Goal: Task Accomplishment & Management: Use online tool/utility

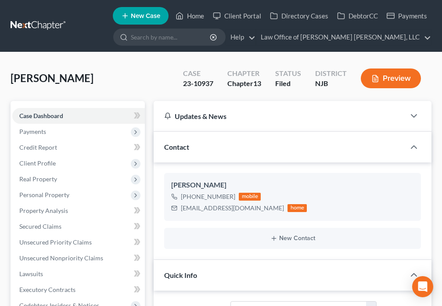
select select "10"
select select "0"
click at [189, 13] on link "Home" at bounding box center [189, 16] width 37 height 16
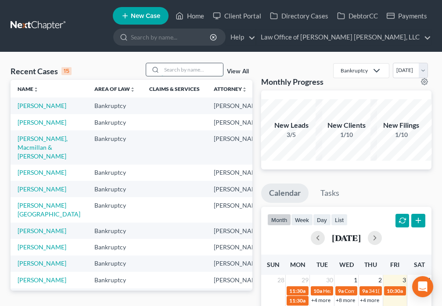
click at [174, 71] on input "search" at bounding box center [191, 69] width 61 height 13
type input "[PERSON_NAME]"
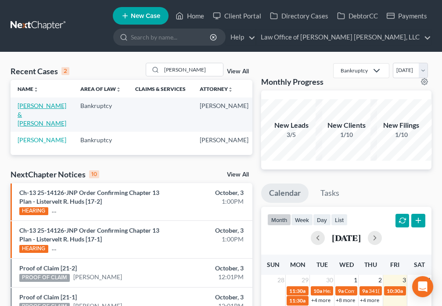
click at [30, 111] on link "[PERSON_NAME] & [PERSON_NAME]" at bounding box center [42, 114] width 49 height 25
select select "6"
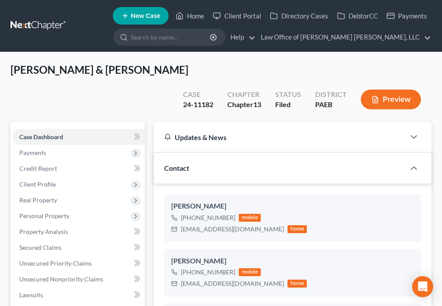
scroll to position [181, 0]
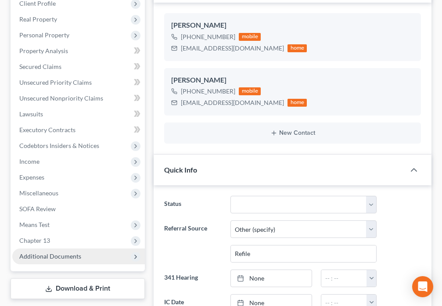
click at [58, 252] on span "Additional Documents" at bounding box center [50, 255] width 62 height 7
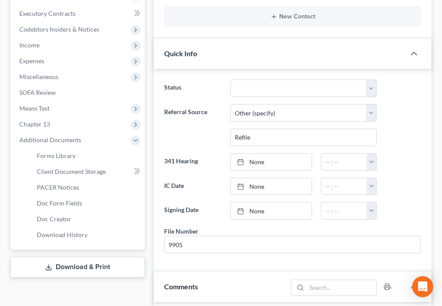
scroll to position [938, 0]
click at [60, 183] on span "PACER Notices" at bounding box center [58, 186] width 42 height 7
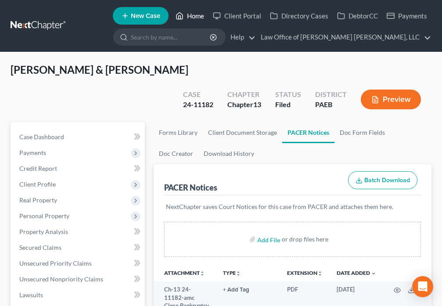
click at [190, 14] on link "Home" at bounding box center [189, 16] width 37 height 16
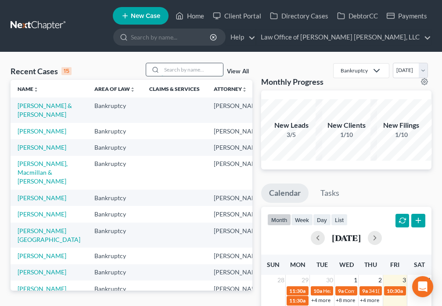
click at [188, 70] on input "search" at bounding box center [191, 69] width 61 height 13
type input "[PERSON_NAME]"
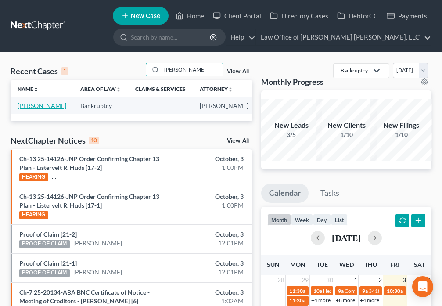
click at [28, 105] on link "[PERSON_NAME]" at bounding box center [42, 105] width 49 height 7
select select "4"
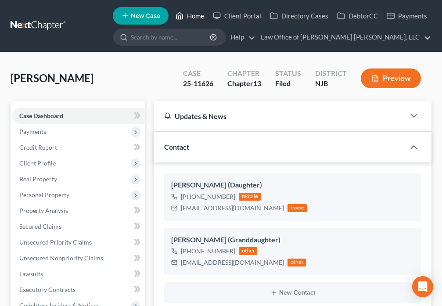
click at [186, 15] on link "Home" at bounding box center [189, 16] width 37 height 16
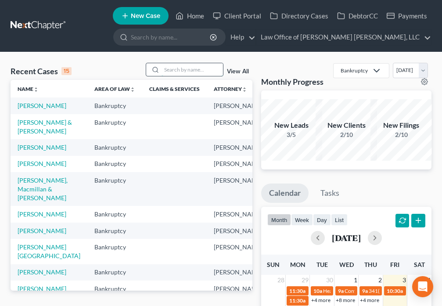
click at [181, 72] on input "search" at bounding box center [191, 69] width 61 height 13
type input "[PERSON_NAME]"
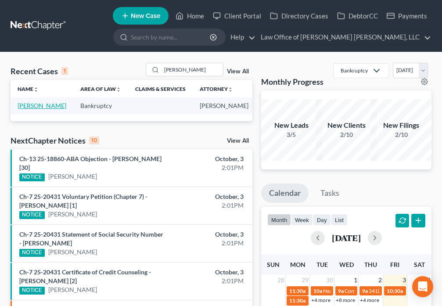
click at [27, 107] on link "[PERSON_NAME]" at bounding box center [42, 105] width 49 height 7
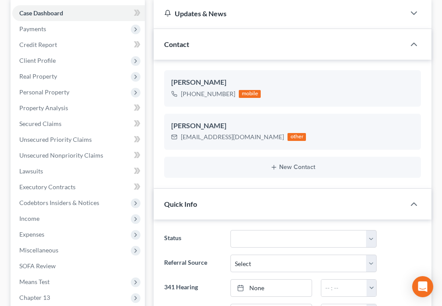
scroll to position [13, 0]
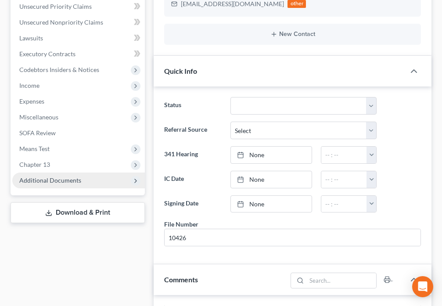
click at [68, 181] on span "Additional Documents" at bounding box center [50, 179] width 62 height 7
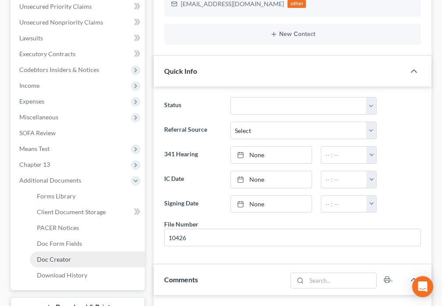
click at [57, 261] on span "Doc Creator" at bounding box center [54, 258] width 34 height 7
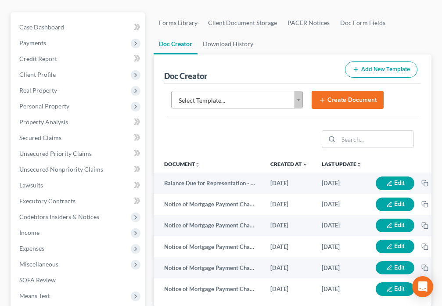
scroll to position [92, 0]
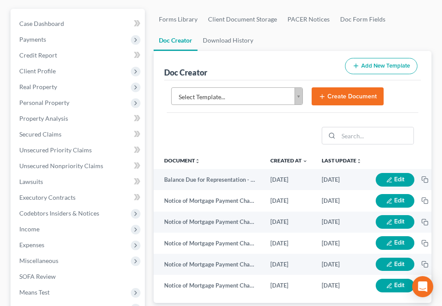
click at [297, 100] on body "Home New Case Client Portal Directory Cases DebtorCC Payments Law Office of [PE…" at bounding box center [221, 201] width 442 height 586
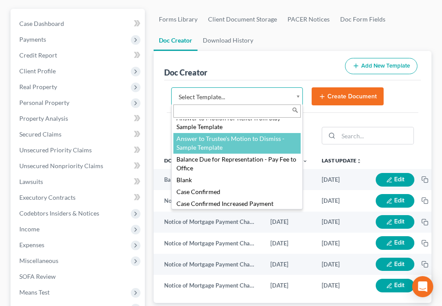
scroll to position [24, 0]
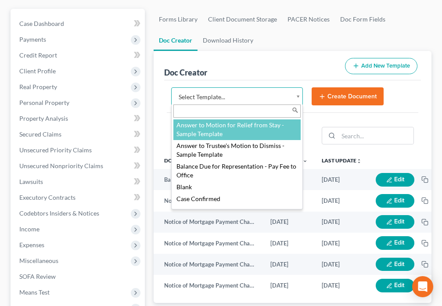
click at [300, 70] on body "Home New Case Client Portal Directory Cases DebtorCC Payments Law Office of [PE…" at bounding box center [221, 201] width 442 height 586
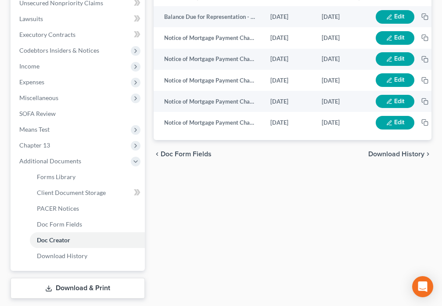
scroll to position [256, 0]
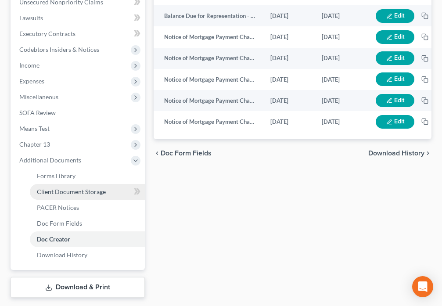
click at [78, 193] on span "Client Document Storage" at bounding box center [71, 191] width 69 height 7
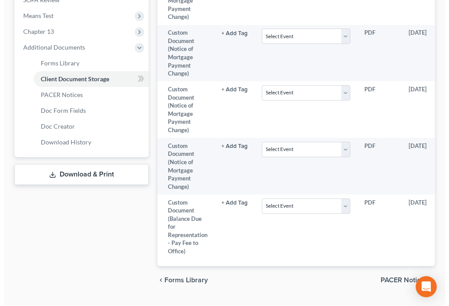
scroll to position [0, 87]
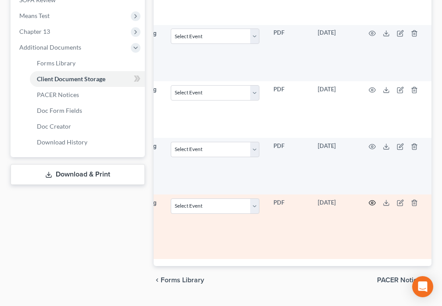
click at [371, 204] on circle "button" at bounding box center [372, 203] width 2 height 2
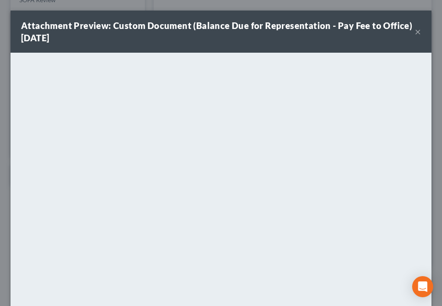
scroll to position [0, 82]
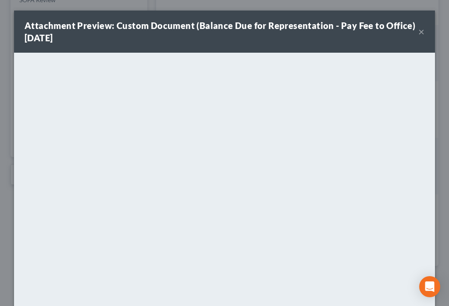
click at [418, 30] on button "×" at bounding box center [421, 31] width 6 height 11
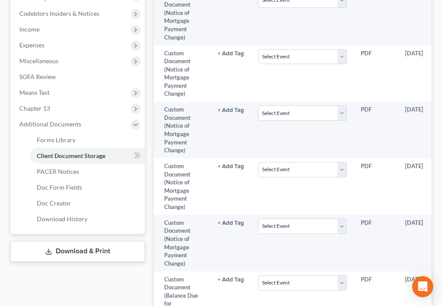
scroll to position [276, 0]
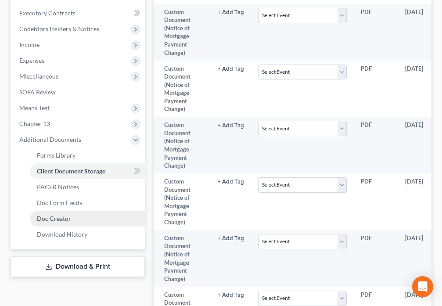
click at [82, 218] on link "Doc Creator" at bounding box center [87, 219] width 115 height 16
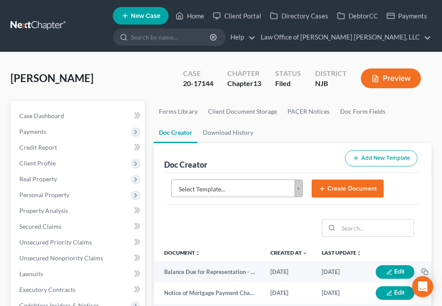
click at [300, 192] on body "Home New Case Client Portal Directory Cases DebtorCC Payments Law Office of [PE…" at bounding box center [221, 293] width 442 height 586
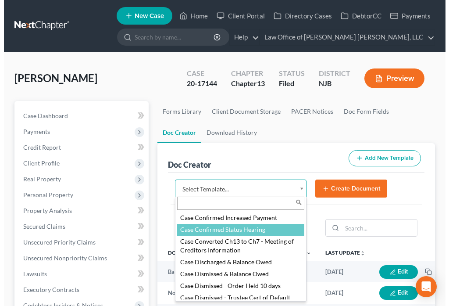
scroll to position [113, 0]
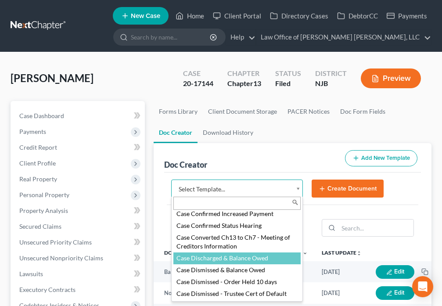
select select "102426"
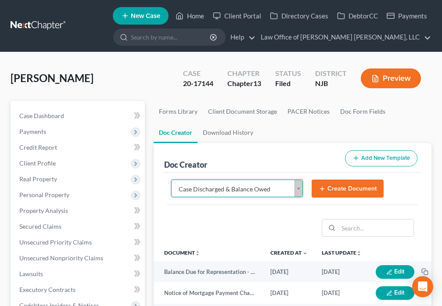
click at [327, 192] on button "Create Document" at bounding box center [347, 188] width 72 height 18
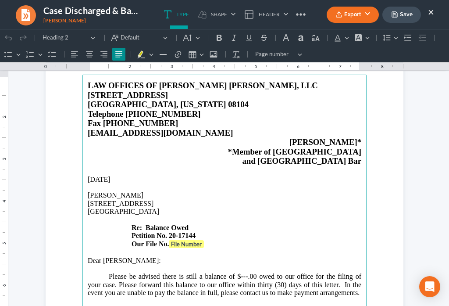
scroll to position [51, 0]
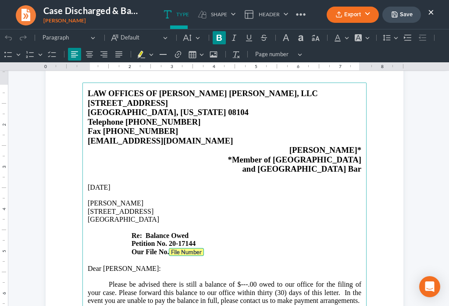
click at [189, 248] on strong "File Number" at bounding box center [186, 251] width 31 height 7
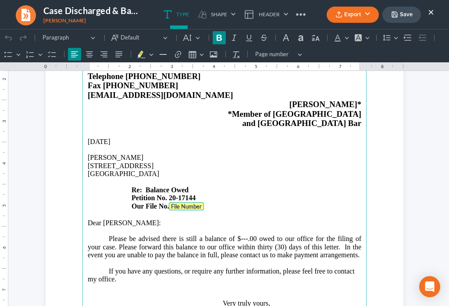
scroll to position [113, 0]
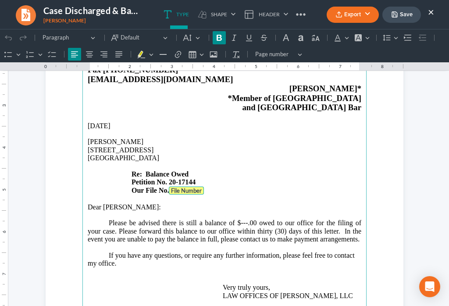
click at [243, 219] on span "Please be advised there is still a balance of $---.00 owed to our office for th…" at bounding box center [225, 231] width 274 height 24
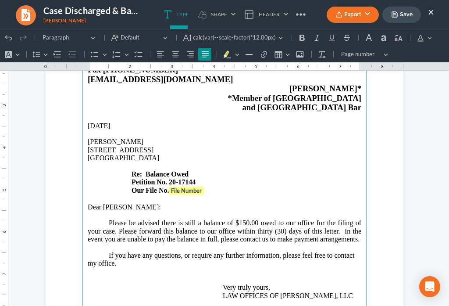
click at [335, 219] on span "Please be advised there is still a balance of $150.00 owed to our office for th…" at bounding box center [225, 231] width 274 height 24
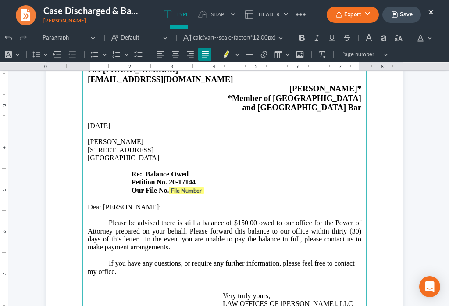
click at [201, 240] on p "Please be advised there is still a balance of $150.00 owed to our office for th…" at bounding box center [225, 235] width 274 height 32
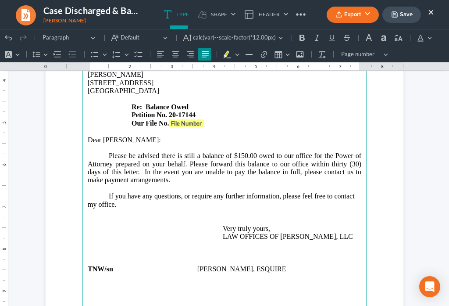
scroll to position [184, 0]
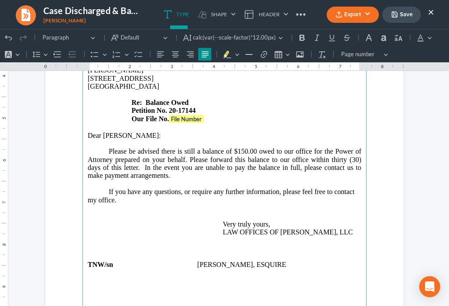
click at [146, 212] on p "Very truly yours, LAW OFFICES OF [PERSON_NAME], LLC" at bounding box center [225, 224] width 274 height 24
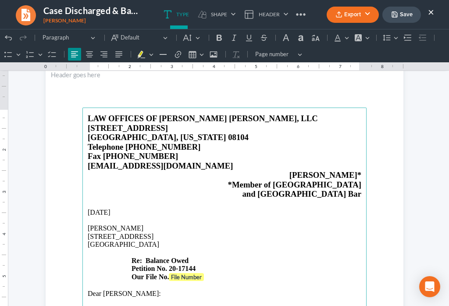
scroll to position [0, 0]
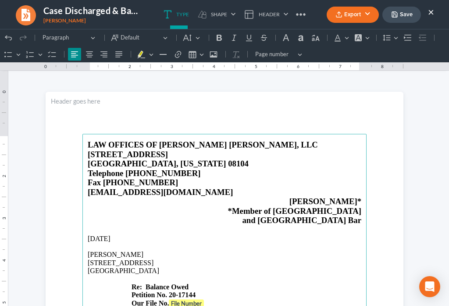
click at [407, 18] on button "Save" at bounding box center [401, 15] width 39 height 16
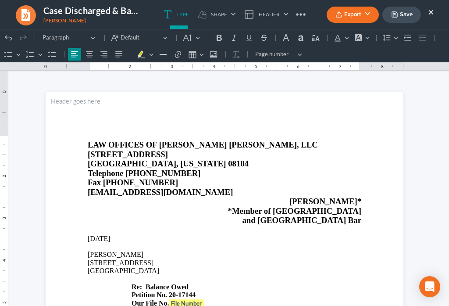
click at [345, 17] on button "Export" at bounding box center [353, 15] width 52 height 16
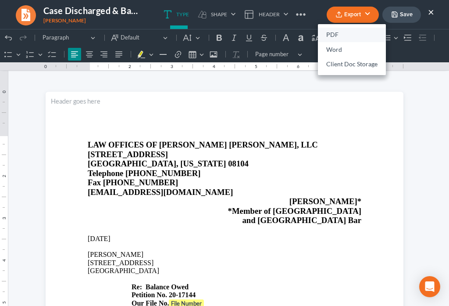
click at [334, 32] on link "PDF" at bounding box center [352, 35] width 68 height 15
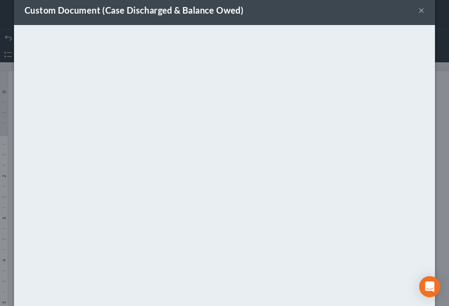
scroll to position [61, 0]
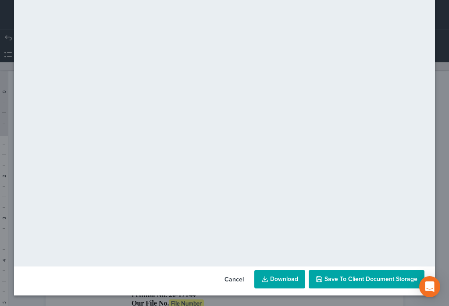
click at [336, 279] on span "Save to Client Document Storage" at bounding box center [371, 278] width 93 height 7
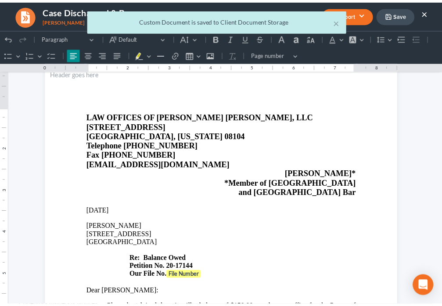
scroll to position [31, 0]
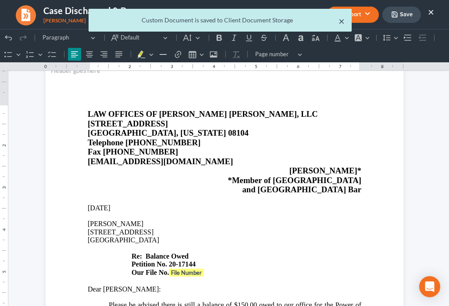
click at [340, 24] on button "×" at bounding box center [342, 21] width 6 height 11
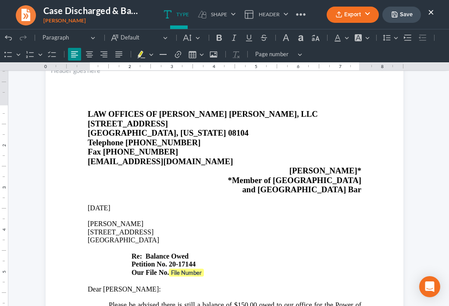
click at [432, 11] on button "×" at bounding box center [431, 12] width 6 height 11
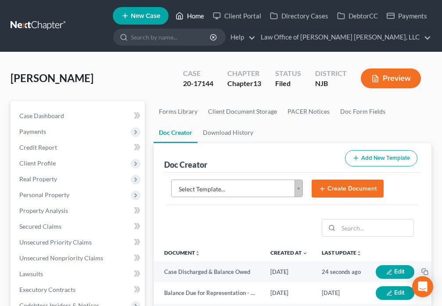
click at [191, 17] on link "Home" at bounding box center [189, 16] width 37 height 16
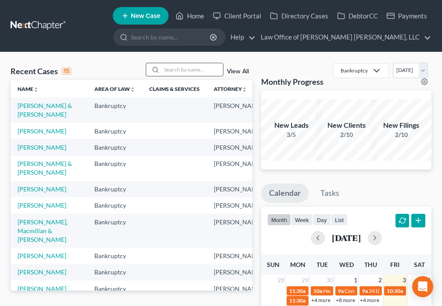
click at [177, 70] on input "search" at bounding box center [191, 69] width 61 height 13
type input "[PERSON_NAME]"
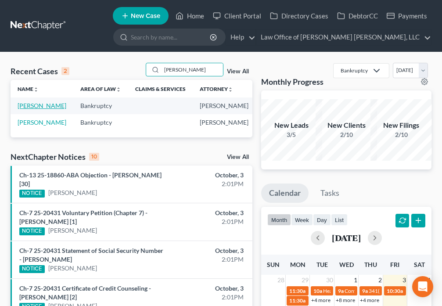
click at [31, 109] on link "[PERSON_NAME]" at bounding box center [42, 105] width 49 height 7
select select "6"
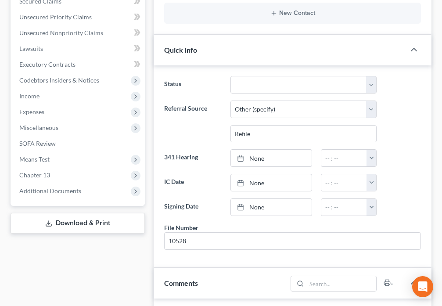
scroll to position [286, 0]
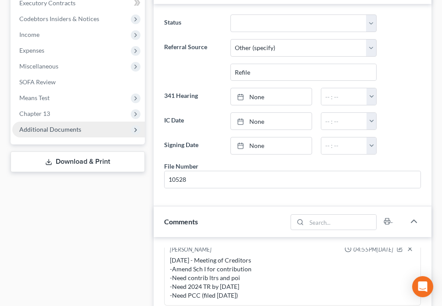
click at [74, 132] on span "Additional Documents" at bounding box center [50, 128] width 62 height 7
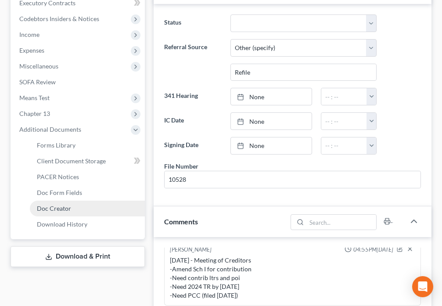
click at [75, 211] on link "Doc Creator" at bounding box center [87, 208] width 115 height 16
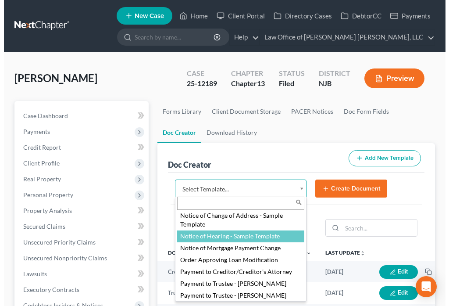
scroll to position [1044, 0]
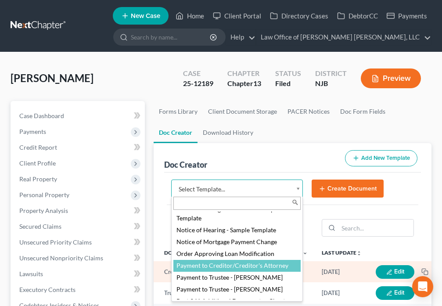
select select "88981"
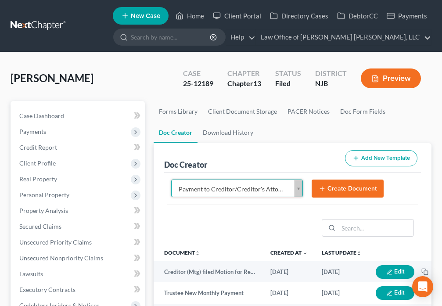
click at [325, 189] on icon "submit" at bounding box center [321, 188] width 7 height 7
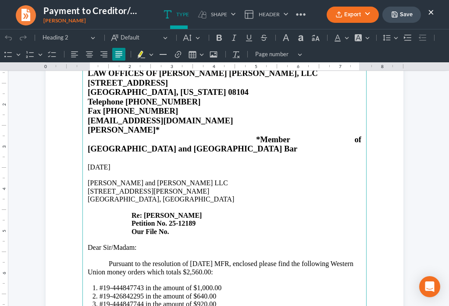
scroll to position [82, 0]
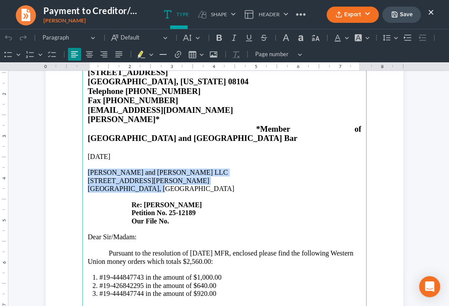
drag, startPoint x: 85, startPoint y: 151, endPoint x: 160, endPoint y: 173, distance: 78.0
click at [160, 173] on p "[PERSON_NAME] and [PERSON_NAME] LLC [STREET_ADDRESS][PERSON_NAME] Re: [PERSON_N…" at bounding box center [225, 196] width 274 height 57
click at [89, 168] on p "[PERSON_NAME] and [PERSON_NAME] LLC [STREET_ADDRESS][PERSON_NAME] Re: [PERSON_N…" at bounding box center [225, 196] width 274 height 57
click at [115, 153] on p "[DATE]" at bounding box center [225, 157] width 274 height 8
click at [138, 161] on p "Rich Text Editor, page-0-main" at bounding box center [225, 165] width 274 height 8
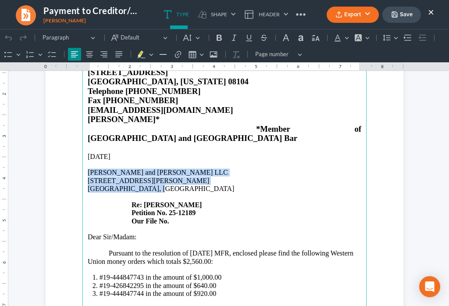
click at [132, 168] on p "[PERSON_NAME] and [PERSON_NAME] LLC [STREET_ADDRESS][PERSON_NAME] Re: [PERSON_N…" at bounding box center [225, 196] width 274 height 57
click at [101, 201] on span "Rich Text Editor, page-0-main" at bounding box center [99, 205] width 21 height 8
click at [243, 204] on p "[PERSON_NAME] and [PERSON_NAME] LLC [STREET_ADDRESS][PERSON_NAME] Re: [PERSON_N…" at bounding box center [225, 196] width 274 height 57
click at [224, 265] on p "Rich Text Editor, page-0-main" at bounding box center [225, 269] width 274 height 8
click at [108, 168] on p "[PERSON_NAME] and [PERSON_NAME] LLC [STREET_ADDRESS][PERSON_NAME] Re: [PERSON_N…" at bounding box center [225, 196] width 274 height 57
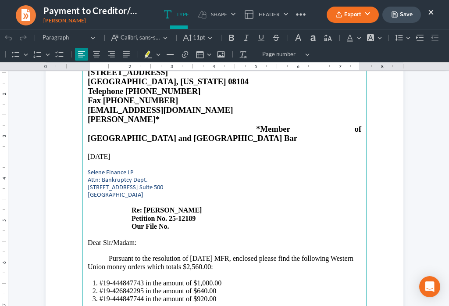
click at [111, 175] on span "Attn: Bankruptcy Dept." at bounding box center [118, 179] width 60 height 8
click at [174, 209] on p "[GEOGRAPHIC_DATA] Re: [PERSON_NAME] Petition No. 25-12189 Our File No." at bounding box center [225, 210] width 274 height 39
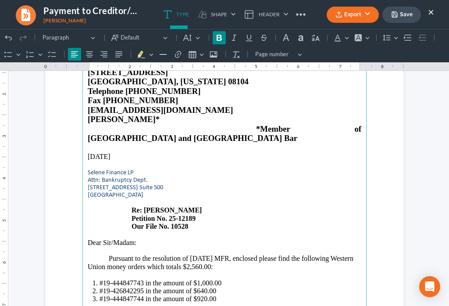
click at [204, 254] on p "Pursuant to the resolution of [DATE] MFR, enclosed please find the following We…" at bounding box center [225, 262] width 274 height 16
click at [202, 254] on p "Pursuant to the resolution of MFR, enclosed please find the following Western U…" at bounding box center [225, 262] width 274 height 16
click at [88, 254] on p "Pursuant to the resolution of MFR heard on [DATE], enclosed please find the fol…" at bounding box center [225, 262] width 274 height 16
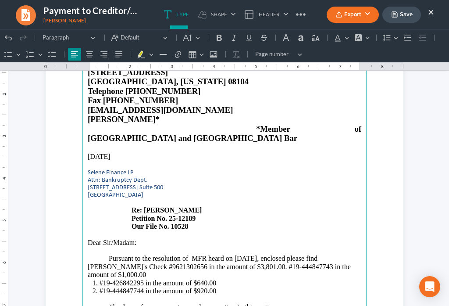
drag, startPoint x: 86, startPoint y: 247, endPoint x: 270, endPoint y: 253, distance: 183.9
click at [123, 254] on p "Pursuant to the resolution of MFR heard on [DATE], enclosed please find [PERSON…" at bounding box center [225, 266] width 274 height 24
click at [273, 279] on li "#19-426842295 in the amount of $640.00" at bounding box center [231, 283] width 262 height 8
click at [270, 254] on p "Pursuant to the resolution of MFR heard on [DATE], enclosed please find [PERSON…" at bounding box center [225, 266] width 274 height 24
click at [263, 254] on p "Pursuant to the resolution of MFR heard on [DATE], enclosed please find [PERSON…" at bounding box center [225, 266] width 274 height 24
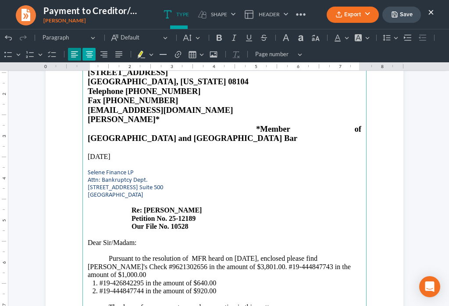
click at [211, 279] on li "#19-426842295 in the amount of $640.00" at bounding box center [231, 283] width 262 height 8
click at [186, 279] on li "#19-426842295 in the amount of $640.00" at bounding box center [231, 283] width 262 height 8
click at [207, 254] on p "Pursuant to the resolution of MFR heard on [DATE], enclosed please find [PERSON…" at bounding box center [225, 266] width 274 height 24
click at [163, 287] on li "#19-444847744 in the amount of $920.00" at bounding box center [231, 291] width 262 height 8
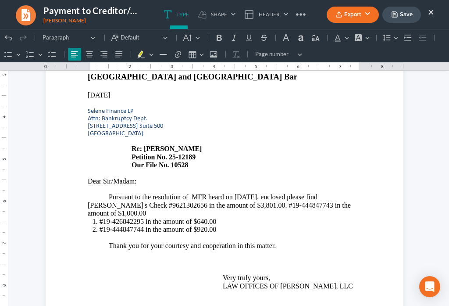
drag, startPoint x: 225, startPoint y: 195, endPoint x: 151, endPoint y: 195, distance: 74.1
click at [225, 195] on p "Pursuant to the resolution of MFR heard on [DATE], enclosed please find [PERSON…" at bounding box center [225, 205] width 274 height 24
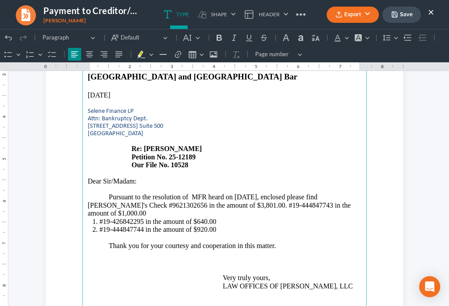
drag, startPoint x: 270, startPoint y: 186, endPoint x: 303, endPoint y: 193, distance: 33.5
click at [303, 193] on p "Pursuant to the resolution of MFR heard on [DATE], enclosed please find [PERSON…" at bounding box center [225, 205] width 274 height 24
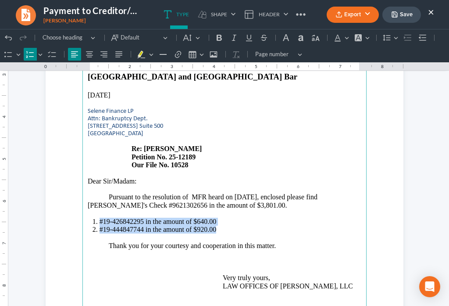
drag, startPoint x: 96, startPoint y: 203, endPoint x: 215, endPoint y: 208, distance: 119.9
click at [215, 218] on ol "#19-426842295 in the amount of $640.00 #19-444847744 in the amount of $920.00" at bounding box center [225, 226] width 274 height 16
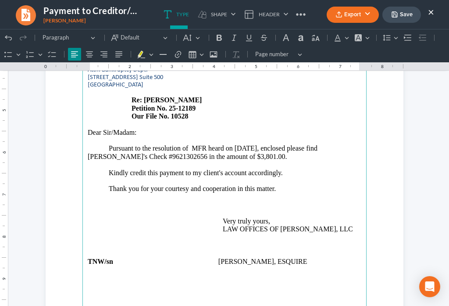
scroll to position [194, 0]
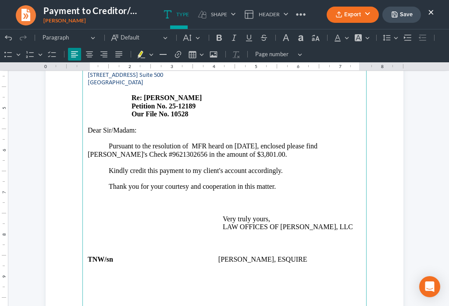
click at [294, 182] on p "Thank you for your courtesy and cooperation in this matter. Very truly yours, L…" at bounding box center [225, 206] width 274 height 48
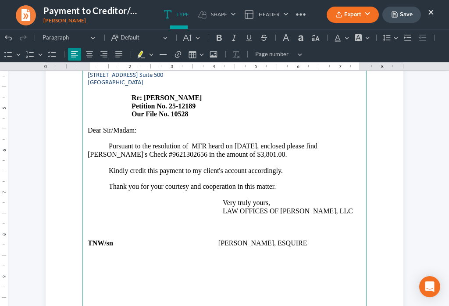
click at [98, 237] on main "LAW OFFICES OF [PERSON_NAME] [PERSON_NAME], LLC [STREET_ADDRESS][US_STATE] Tele…" at bounding box center [224, 128] width 284 height 379
click at [404, 18] on button "Save" at bounding box center [401, 15] width 39 height 16
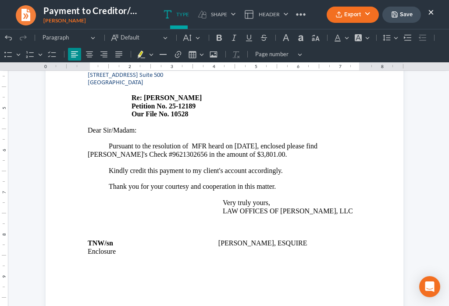
click at [340, 16] on icon "button" at bounding box center [339, 14] width 7 height 7
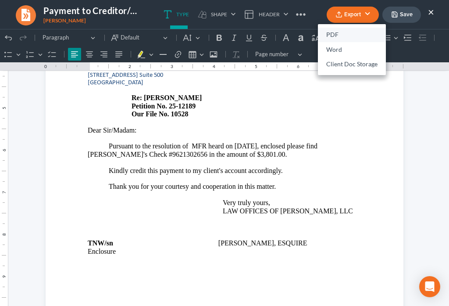
click at [326, 31] on link "PDF" at bounding box center [352, 35] width 68 height 15
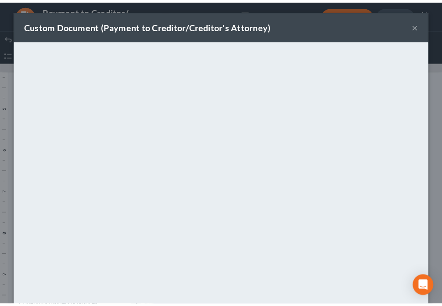
scroll to position [61, 0]
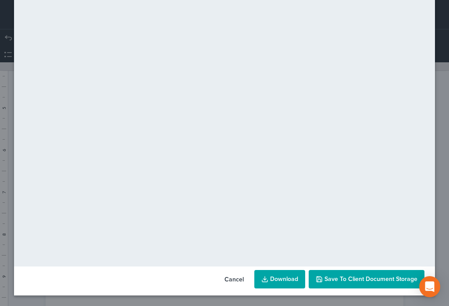
click at [400, 283] on button "Save to Client Document Storage" at bounding box center [367, 279] width 116 height 18
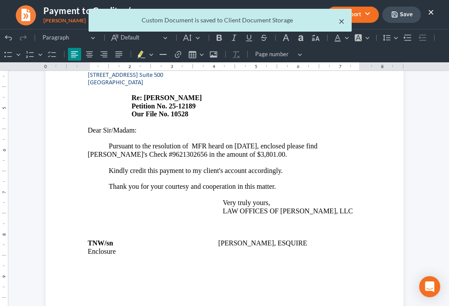
click at [342, 22] on button "×" at bounding box center [342, 21] width 6 height 11
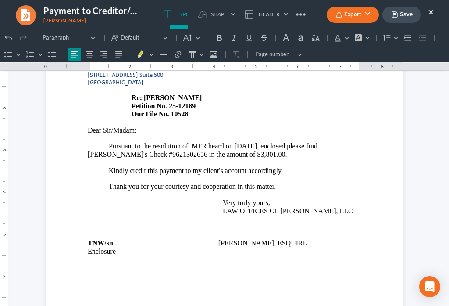
click at [431, 12] on button "×" at bounding box center [431, 12] width 6 height 11
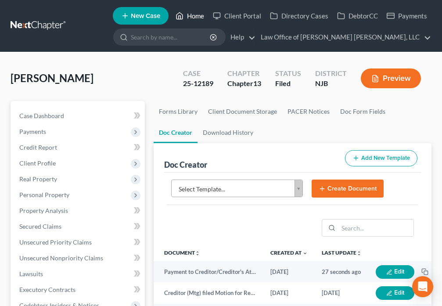
click at [189, 16] on link "Home" at bounding box center [189, 16] width 37 height 16
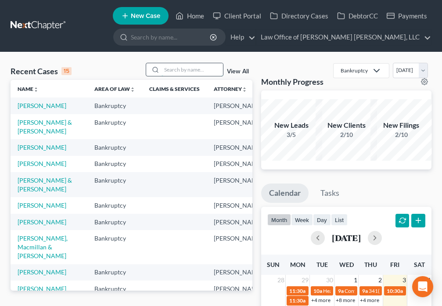
click at [182, 72] on input "search" at bounding box center [191, 69] width 61 height 13
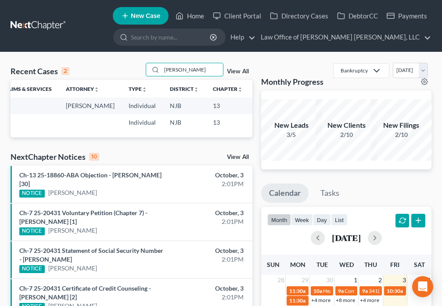
scroll to position [0, 135]
type input "S"
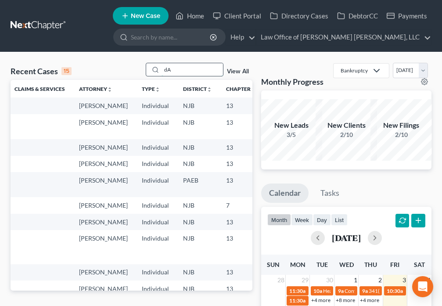
type input "d"
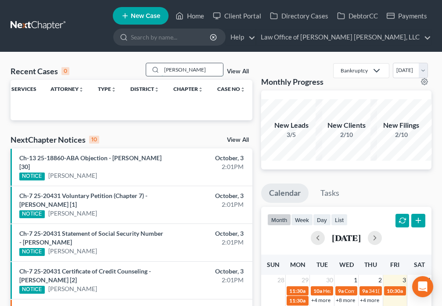
type input "[PERSON_NAME]"
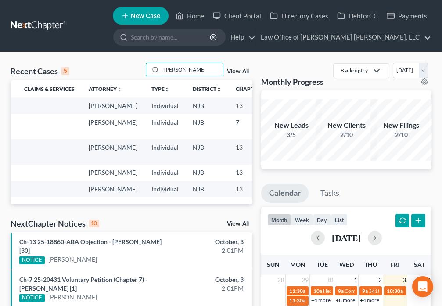
scroll to position [0, 0]
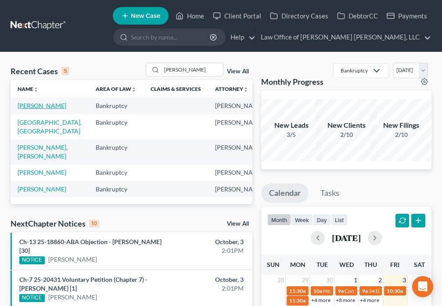
click at [28, 109] on link "[PERSON_NAME]" at bounding box center [42, 105] width 49 height 7
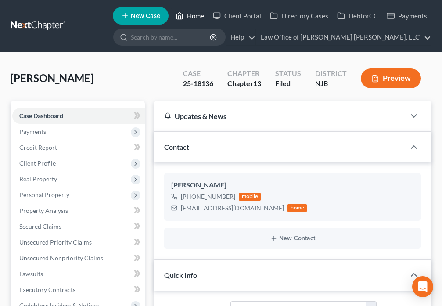
click at [189, 17] on link "Home" at bounding box center [189, 16] width 37 height 16
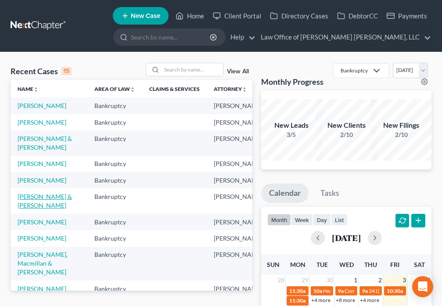
click at [36, 209] on link "[PERSON_NAME] & [PERSON_NAME]" at bounding box center [45, 201] width 54 height 16
select select "6"
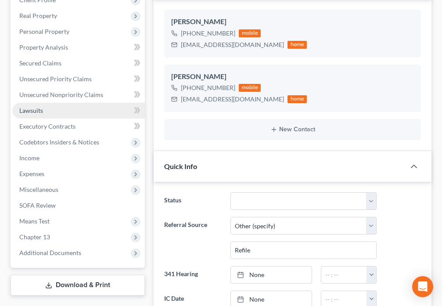
scroll to position [225, 0]
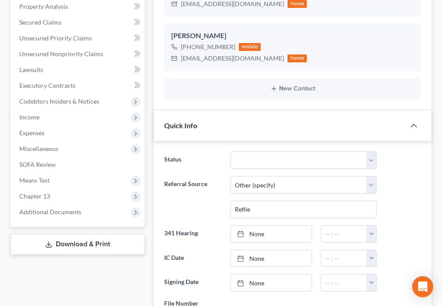
drag, startPoint x: 71, startPoint y: 190, endPoint x: 66, endPoint y: 248, distance: 58.5
click at [70, 208] on span "Additional Documents" at bounding box center [50, 211] width 62 height 7
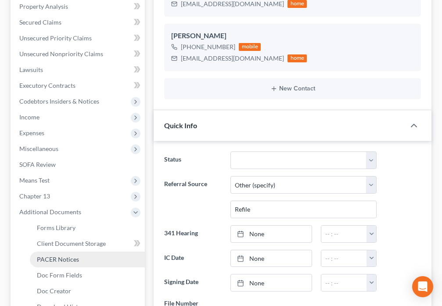
click at [64, 255] on span "PACER Notices" at bounding box center [58, 258] width 42 height 7
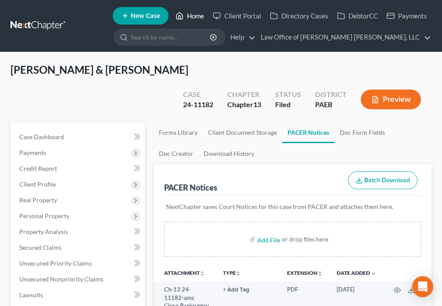
click at [179, 14] on icon at bounding box center [179, 16] width 6 height 7
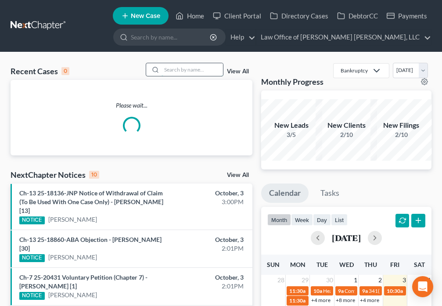
click at [185, 69] on input "search" at bounding box center [191, 69] width 61 height 13
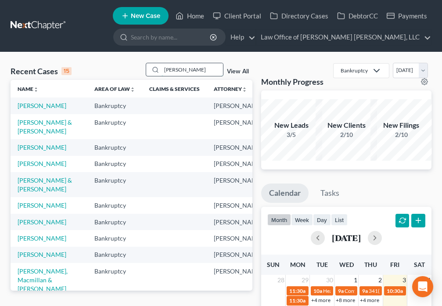
type input "[PERSON_NAME]"
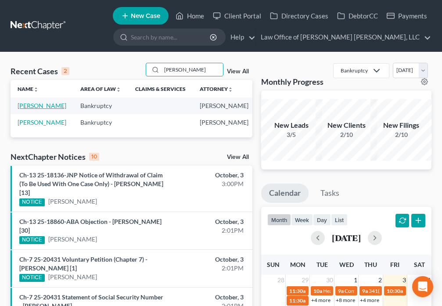
click at [30, 109] on link "[PERSON_NAME]" at bounding box center [42, 105] width 49 height 7
select select "6"
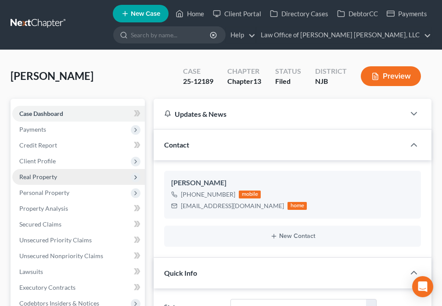
scroll to position [133, 0]
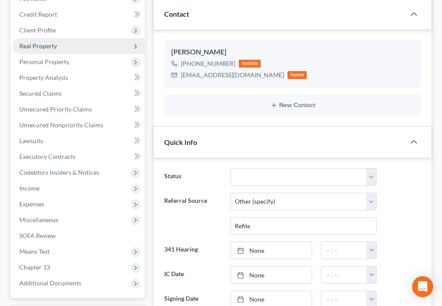
click at [65, 48] on span "Real Property" at bounding box center [78, 46] width 132 height 16
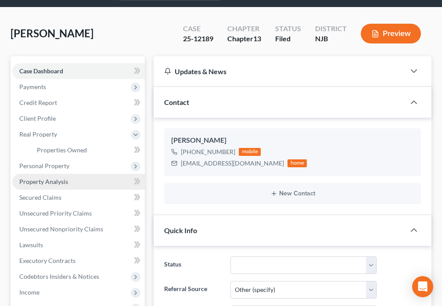
scroll to position [41, 0]
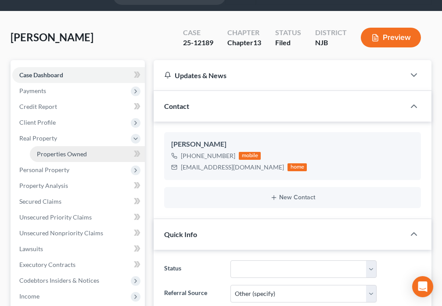
click at [75, 152] on span "Properties Owned" at bounding box center [62, 153] width 50 height 7
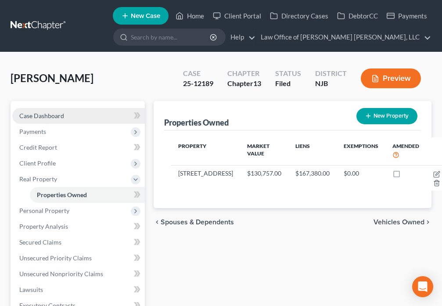
click at [52, 115] on span "Case Dashboard" at bounding box center [41, 115] width 45 height 7
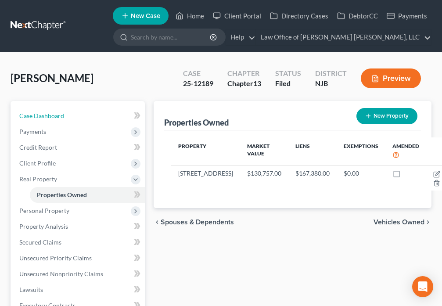
select select "6"
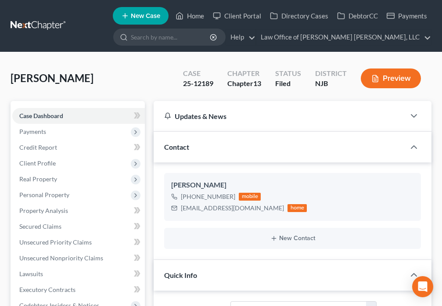
scroll to position [1586, 0]
click at [178, 13] on icon at bounding box center [179, 16] width 8 height 11
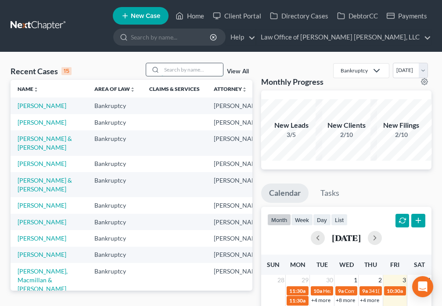
click at [189, 71] on input "search" at bounding box center [191, 69] width 61 height 13
type input "[PERSON_NAME]"
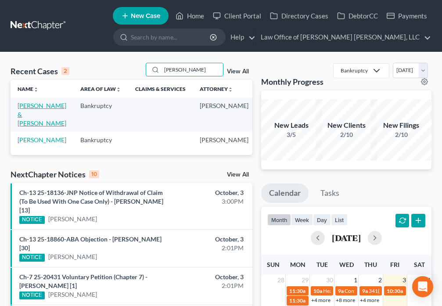
click at [33, 113] on link "[PERSON_NAME] & [PERSON_NAME]" at bounding box center [42, 114] width 49 height 25
select select "6"
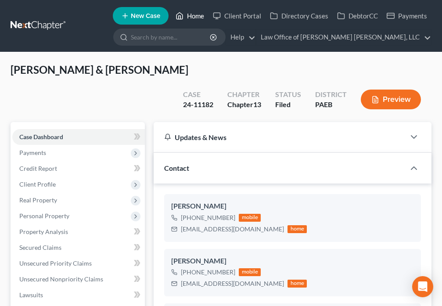
click at [186, 17] on link "Home" at bounding box center [189, 16] width 37 height 16
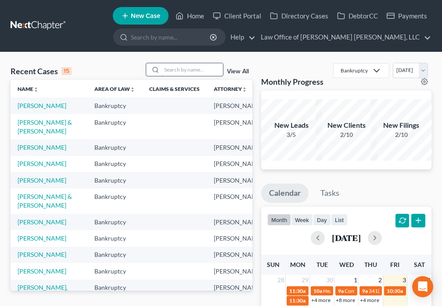
click at [170, 73] on input "search" at bounding box center [191, 69] width 61 height 13
type input "[PERSON_NAME]"
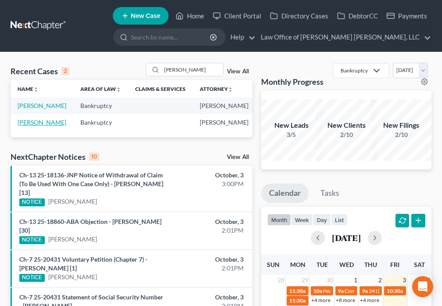
click at [21, 126] on link "[PERSON_NAME]" at bounding box center [42, 121] width 49 height 7
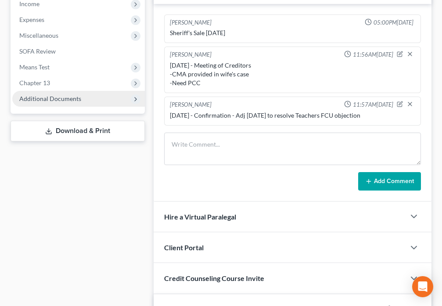
scroll to position [316, 0]
click at [51, 104] on span "Additional Documents" at bounding box center [78, 99] width 132 height 16
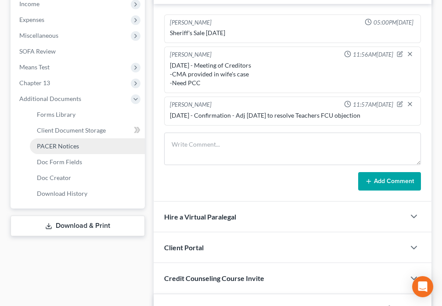
click at [62, 146] on span "PACER Notices" at bounding box center [58, 145] width 42 height 7
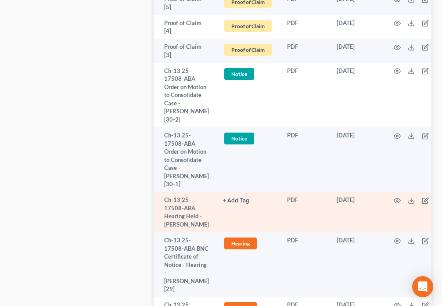
scroll to position [716, 0]
